Goal: Information Seeking & Learning: Understand process/instructions

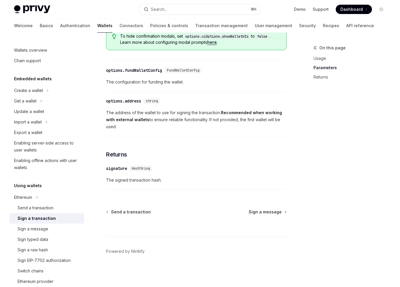
scroll to position [326, 0]
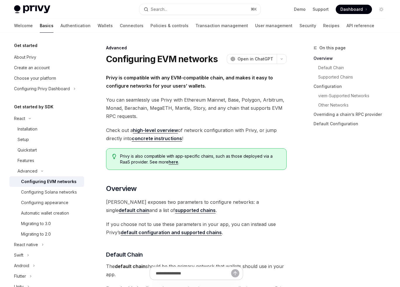
click at [355, 11] on span "Dashboard" at bounding box center [351, 9] width 22 height 6
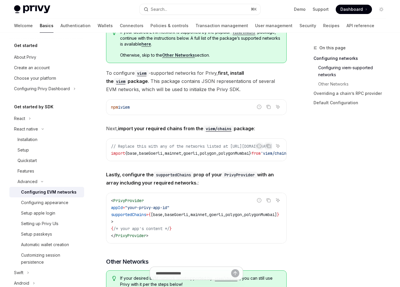
scroll to position [0, 32]
click at [254, 217] on span "polygonMumbai" at bounding box center [252, 214] width 30 height 5
copy span "polygonMumbai"
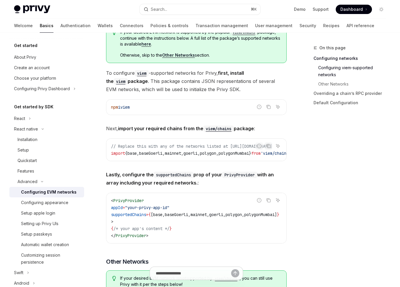
click at [143, 217] on span "supportedChains" at bounding box center [128, 214] width 35 height 5
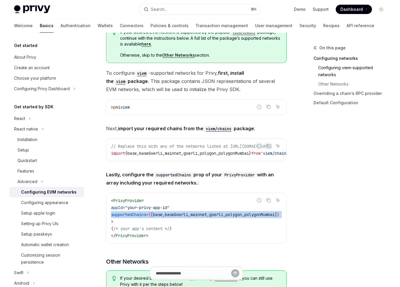
click at [143, 217] on span "supportedChains" at bounding box center [128, 214] width 35 height 5
copy code "supportedChains = { [ base , baseGoerli , mainnet , goerli , polygon , polygonM…"
